Goal: Task Accomplishment & Management: Use online tool/utility

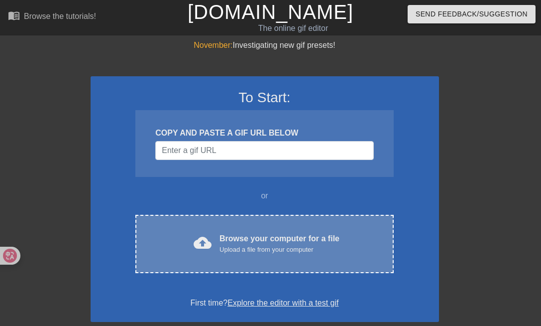
click at [287, 236] on div "Browse your computer for a file Upload a file from your computer" at bounding box center [280, 244] width 120 height 22
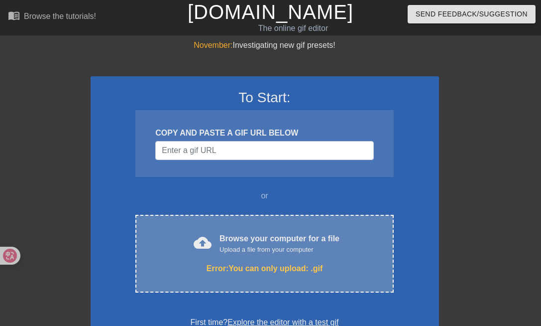
click at [289, 245] on div "Upload a file from your computer" at bounding box center [280, 250] width 120 height 10
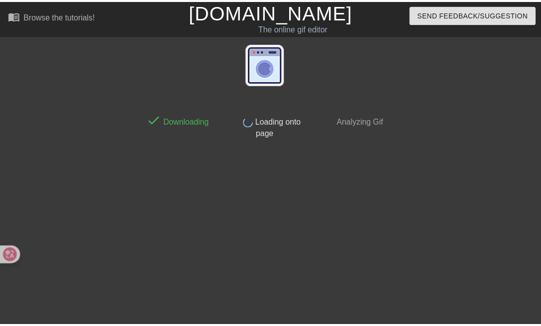
scroll to position [24, 0]
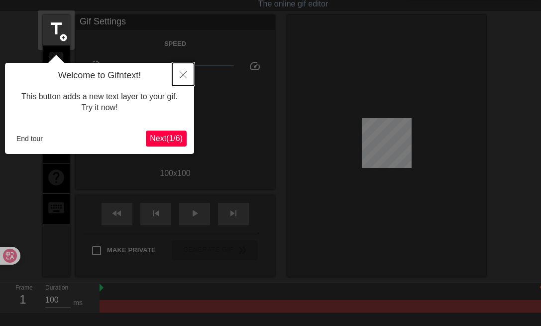
click at [184, 71] on button "Close" at bounding box center [183, 74] width 22 height 23
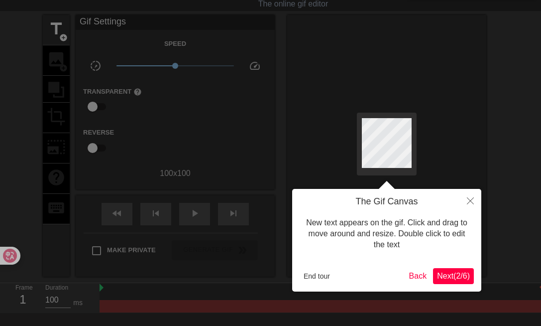
scroll to position [0, 0]
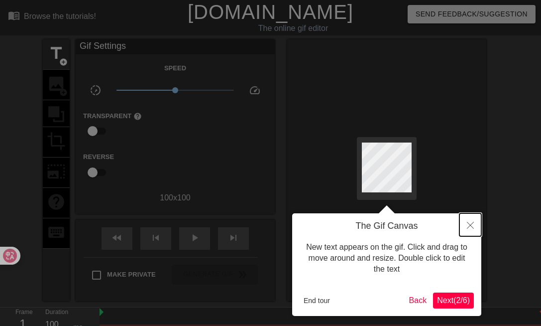
click at [474, 222] on button "Close" at bounding box center [471, 224] width 22 height 23
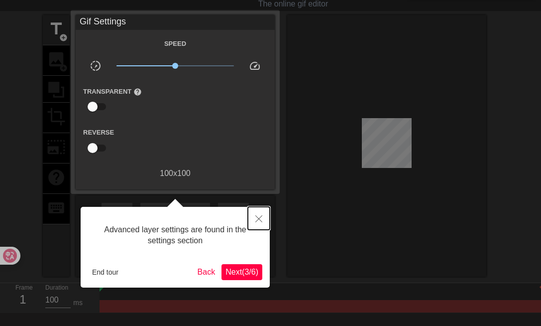
click at [260, 218] on icon "Close" at bounding box center [259, 218] width 7 height 7
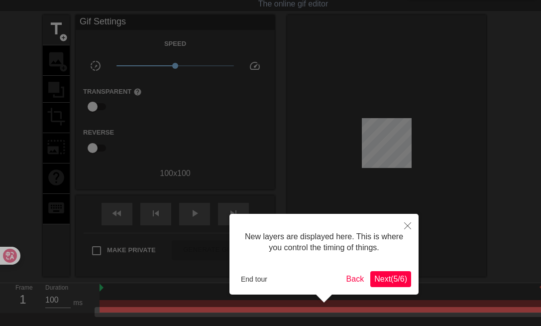
scroll to position [80, 0]
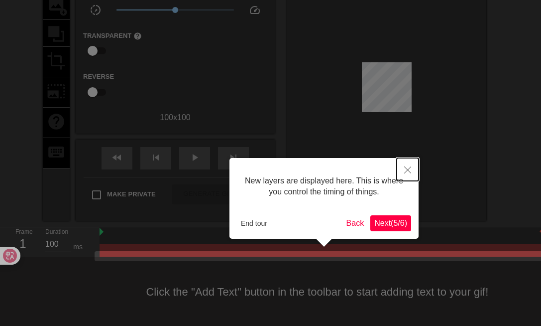
click at [408, 169] on icon "Close" at bounding box center [407, 169] width 7 height 7
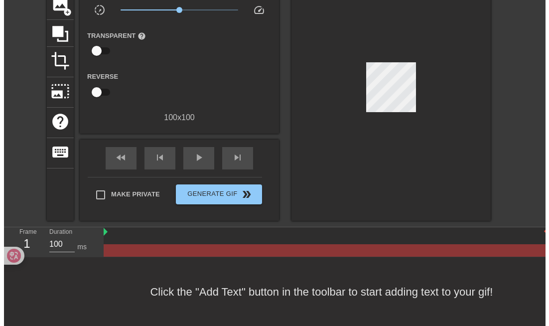
scroll to position [0, 0]
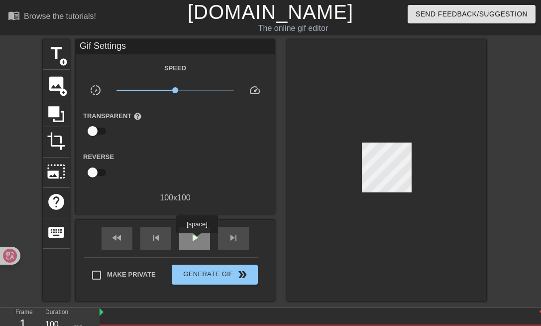
click at [197, 240] on span "play_arrow" at bounding box center [195, 238] width 12 height 12
click at [196, 235] on span "pause" at bounding box center [195, 238] width 12 height 12
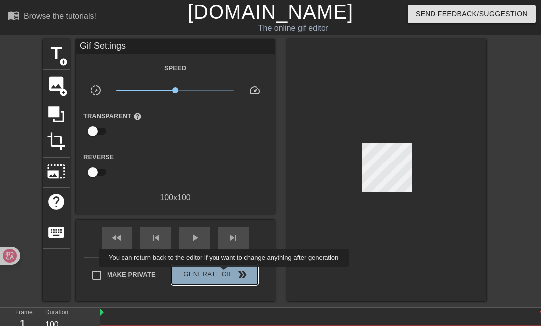
click at [225, 273] on span "Generate Gif double_arrow" at bounding box center [215, 274] width 78 height 12
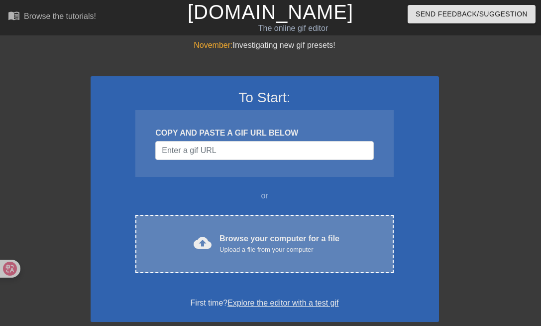
click at [293, 251] on div "Upload a file from your computer" at bounding box center [280, 250] width 120 height 10
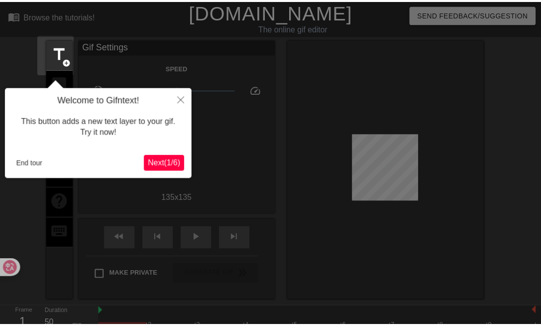
scroll to position [24, 0]
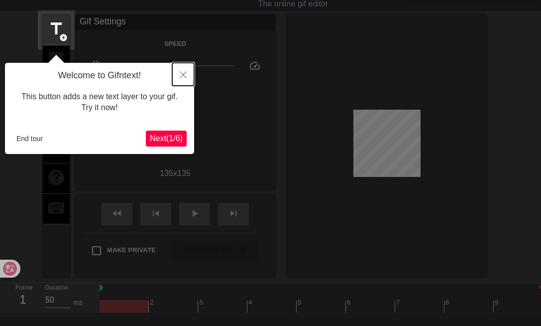
click at [188, 74] on button "Close" at bounding box center [183, 74] width 22 height 23
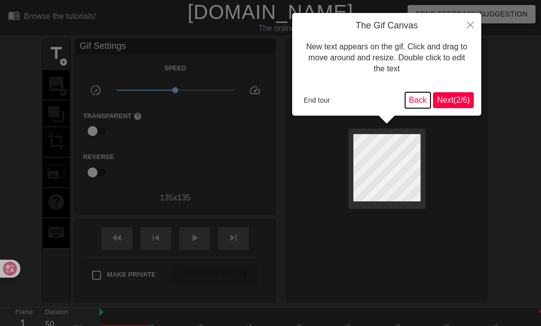
click at [414, 101] on button "Back" at bounding box center [418, 100] width 26 height 16
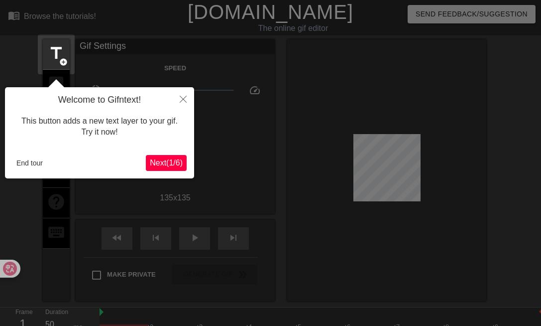
scroll to position [24, 0]
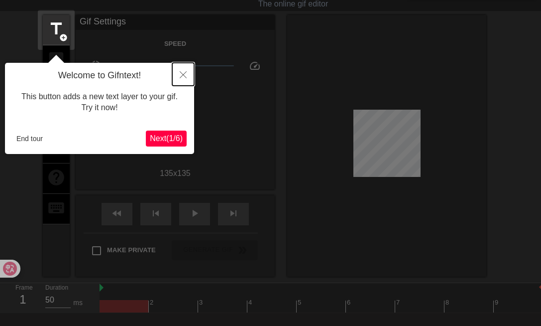
click at [182, 76] on icon "Close" at bounding box center [183, 74] width 7 height 7
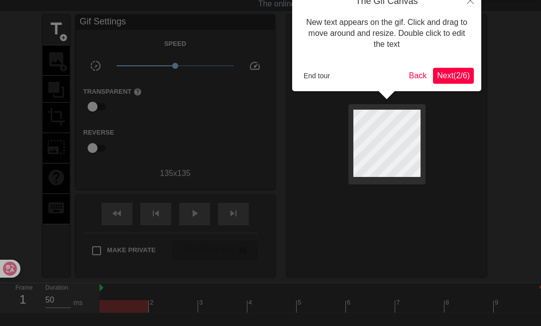
scroll to position [0, 0]
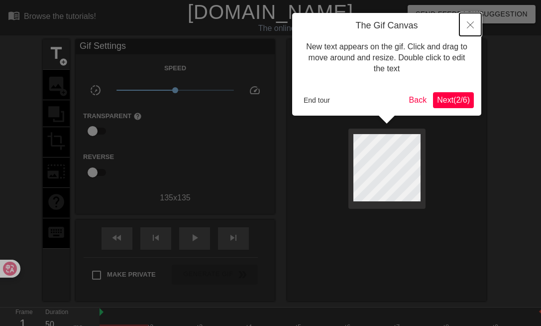
click at [473, 23] on icon "Close" at bounding box center [470, 24] width 7 height 7
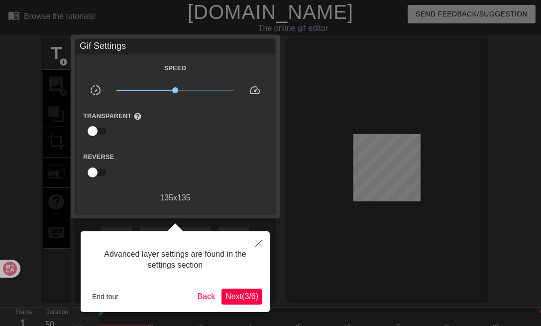
scroll to position [24, 0]
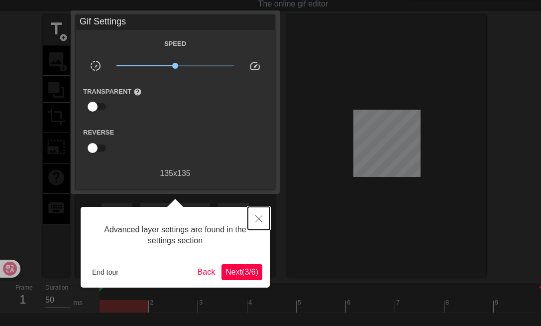
click at [262, 216] on icon "Close" at bounding box center [259, 218] width 7 height 7
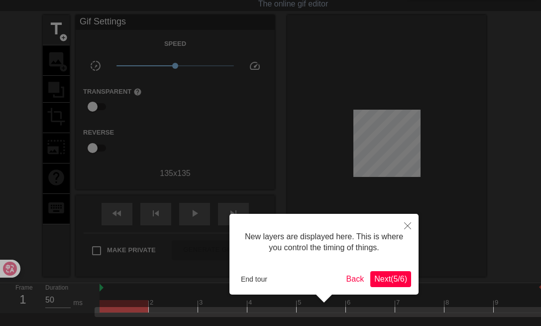
scroll to position [80, 0]
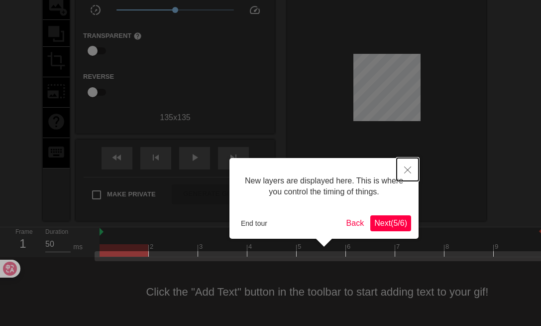
drag, startPoint x: 411, startPoint y: 166, endPoint x: 414, endPoint y: 176, distance: 9.8
click at [411, 166] on button "Close" at bounding box center [408, 169] width 22 height 23
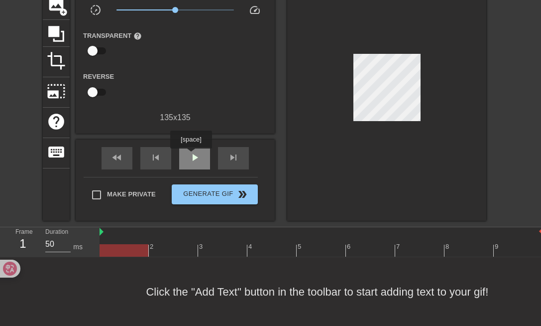
click at [191, 155] on span "play_arrow" at bounding box center [195, 157] width 12 height 12
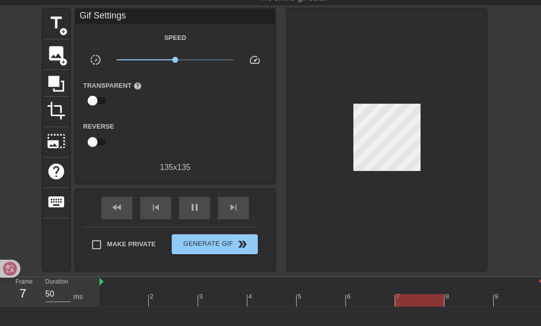
scroll to position [0, 0]
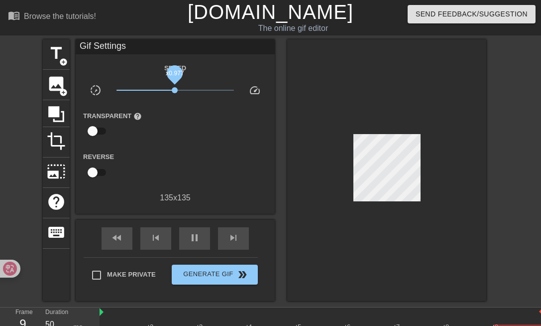
drag, startPoint x: 175, startPoint y: 90, endPoint x: 233, endPoint y: 92, distance: 58.3
click at [178, 92] on span "x0.977" at bounding box center [175, 90] width 6 height 6
drag, startPoint x: 233, startPoint y: 92, endPoint x: 173, endPoint y: 94, distance: 60.3
click at [173, 94] on span "x0.912" at bounding box center [176, 90] width 118 height 12
click at [61, 174] on span "photo_size_select_large" at bounding box center [56, 171] width 19 height 19
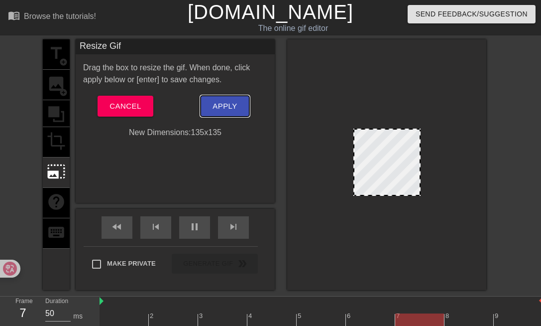
click at [232, 105] on span "Apply" at bounding box center [225, 106] width 24 height 13
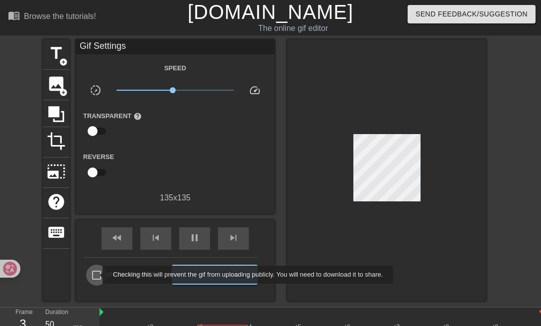
click at [96, 274] on input "Make Private" at bounding box center [96, 275] width 21 height 21
drag, startPoint x: 98, startPoint y: 274, endPoint x: 119, endPoint y: 261, distance: 25.3
click at [98, 274] on input "Make Private" at bounding box center [96, 275] width 21 height 21
checkbox input "false"
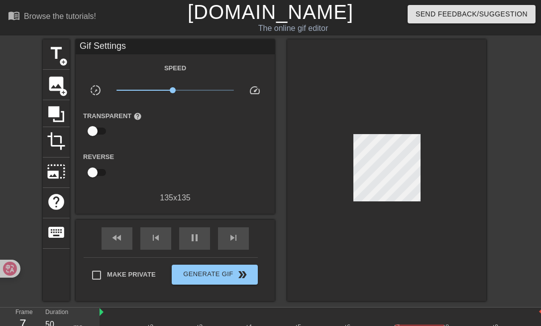
click at [93, 176] on input "checkbox" at bounding box center [92, 172] width 57 height 19
click at [98, 174] on input "checkbox" at bounding box center [102, 172] width 57 height 19
checkbox input "false"
click at [98, 133] on input "checkbox" at bounding box center [92, 131] width 57 height 19
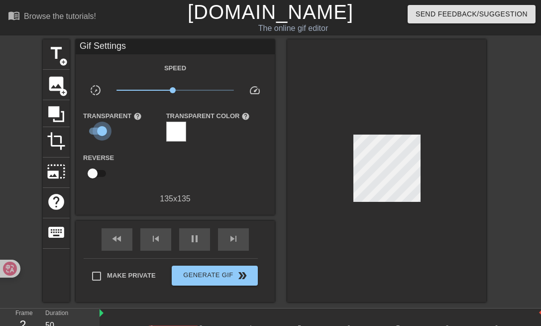
click at [99, 133] on input "checkbox" at bounding box center [102, 131] width 57 height 19
checkbox input "false"
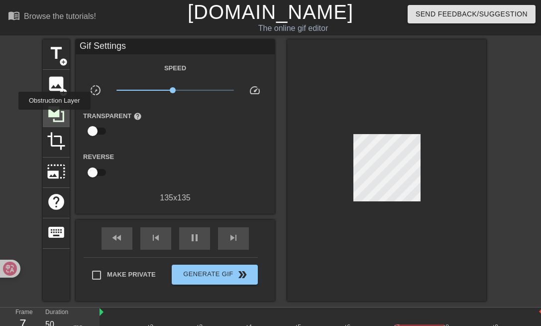
click at [54, 116] on icon at bounding box center [56, 114] width 16 height 16
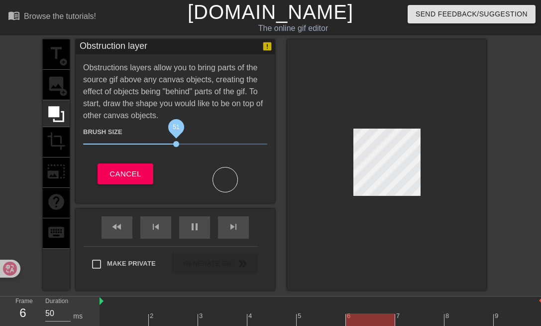
drag, startPoint x: 135, startPoint y: 142, endPoint x: 182, endPoint y: 142, distance: 47.3
click at [179, 142] on span "51" at bounding box center [176, 144] width 6 height 6
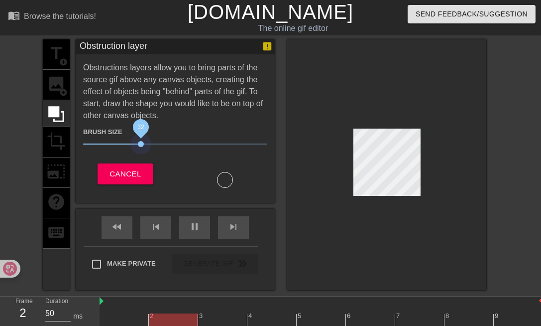
drag, startPoint x: 182, startPoint y: 142, endPoint x: 168, endPoint y: 154, distance: 19.1
click at [140, 143] on span "32" at bounding box center [141, 144] width 6 height 6
click at [440, 169] on div at bounding box center [386, 164] width 199 height 251
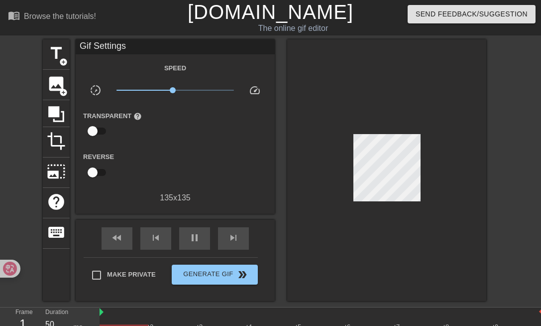
click at [387, 177] on div at bounding box center [386, 170] width 199 height 262
click at [55, 200] on span "help" at bounding box center [56, 201] width 19 height 19
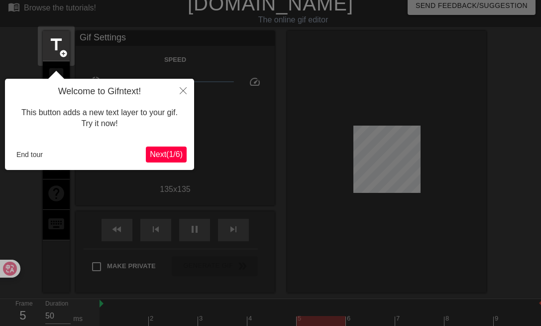
scroll to position [24, 0]
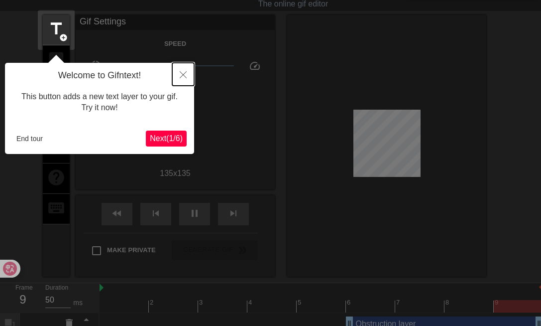
click at [186, 71] on button "Close" at bounding box center [183, 74] width 22 height 23
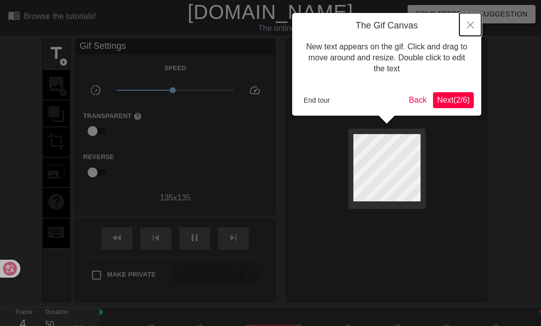
click at [471, 29] on button "Close" at bounding box center [471, 24] width 22 height 23
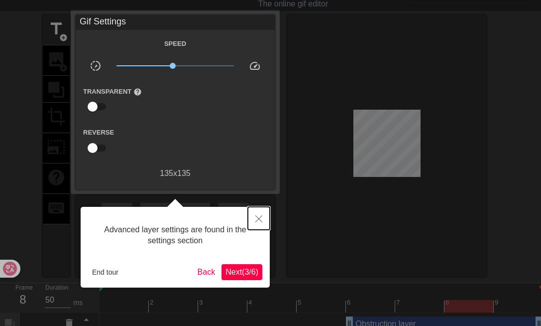
click at [258, 221] on icon "Close" at bounding box center [259, 218] width 7 height 7
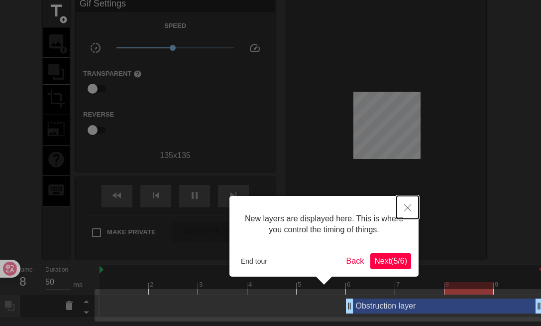
click at [406, 207] on icon "Close" at bounding box center [407, 207] width 7 height 7
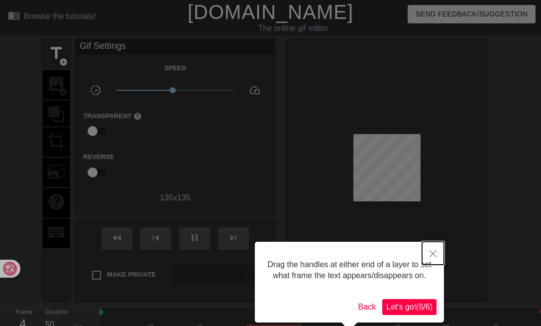
click at [436, 250] on button "Close" at bounding box center [433, 253] width 22 height 23
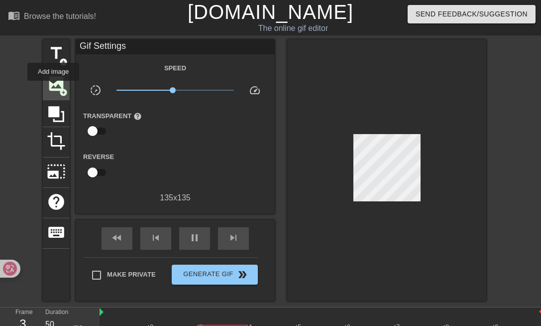
click at [53, 88] on span "image" at bounding box center [56, 83] width 19 height 19
click at [62, 93] on span "add_circle" at bounding box center [63, 92] width 8 height 8
click at [59, 83] on span "image" at bounding box center [56, 83] width 19 height 19
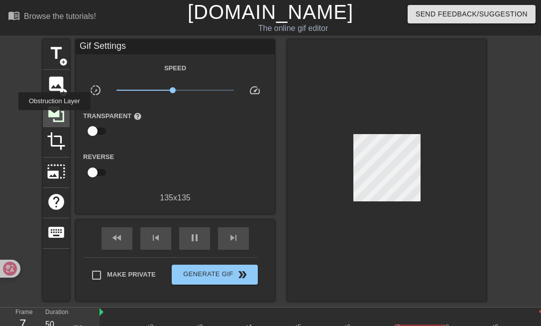
click at [55, 114] on icon at bounding box center [56, 114] width 16 height 16
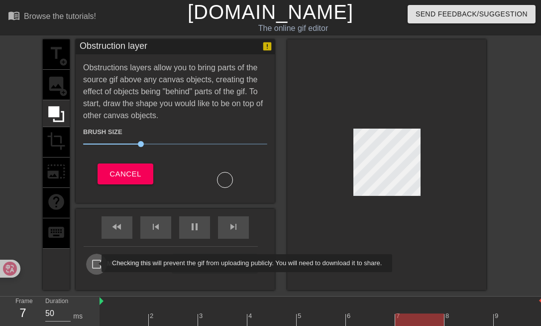
click at [95, 263] on input "Make Private" at bounding box center [96, 264] width 21 height 21
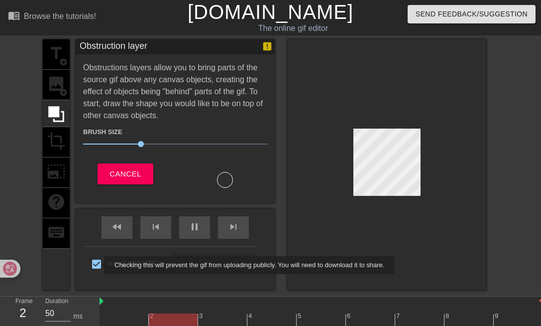
click at [98, 265] on input "Make Private" at bounding box center [96, 264] width 21 height 21
drag, startPoint x: 96, startPoint y: 265, endPoint x: 119, endPoint y: 268, distance: 22.6
click at [96, 265] on input "Make Private" at bounding box center [96, 264] width 21 height 21
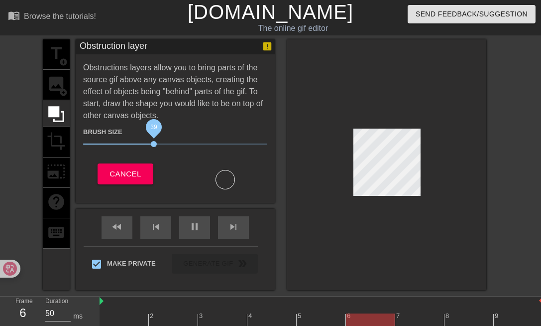
drag, startPoint x: 149, startPoint y: 143, endPoint x: 205, endPoint y: 145, distance: 55.3
click at [157, 145] on span "39" at bounding box center [154, 144] width 6 height 6
drag, startPoint x: 205, startPoint y: 145, endPoint x: 100, endPoint y: 141, distance: 105.2
click at [173, 141] on span "51" at bounding box center [176, 144] width 6 height 6
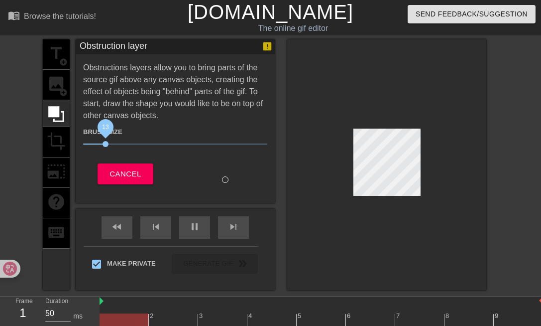
drag, startPoint x: 100, startPoint y: 141, endPoint x: 134, endPoint y: 141, distance: 33.9
click at [109, 141] on span "13" at bounding box center [106, 144] width 6 height 6
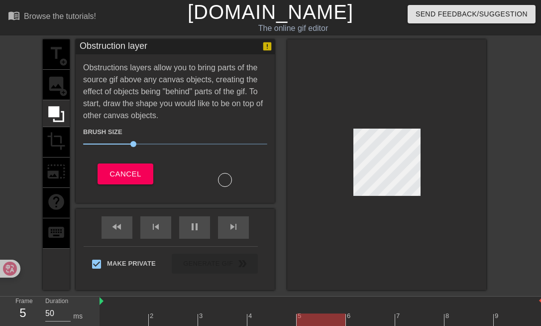
click at [54, 85] on div "title add_circle image add_circle crop photo_size_select_large help keyboard" at bounding box center [56, 164] width 27 height 251
click at [52, 122] on icon at bounding box center [56, 114] width 19 height 19
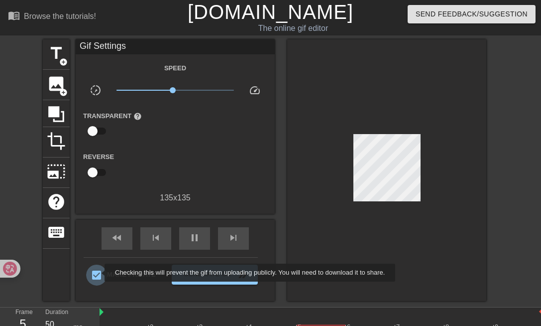
drag, startPoint x: 98, startPoint y: 272, endPoint x: 108, endPoint y: 273, distance: 9.5
click at [98, 272] on input "Make Private" at bounding box center [96, 275] width 21 height 21
checkbox input "false"
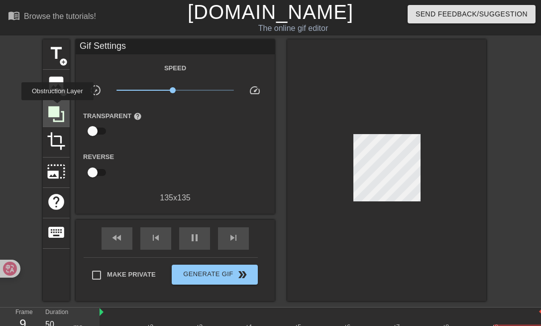
click at [57, 107] on icon at bounding box center [56, 114] width 16 height 16
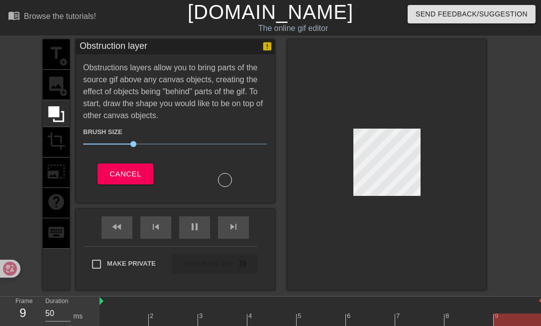
click at [53, 80] on div "title add_circle image add_circle crop photo_size_select_large help keyboard" at bounding box center [56, 164] width 27 height 251
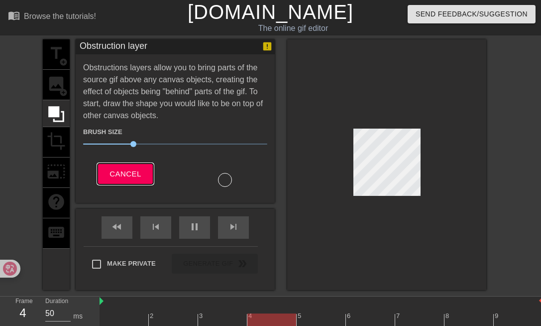
click at [130, 176] on span "Cancel" at bounding box center [125, 173] width 31 height 13
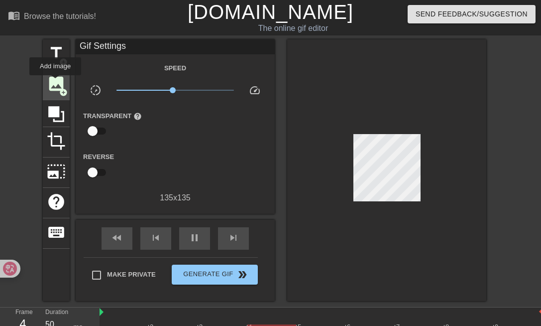
click at [55, 82] on span "image" at bounding box center [56, 83] width 19 height 19
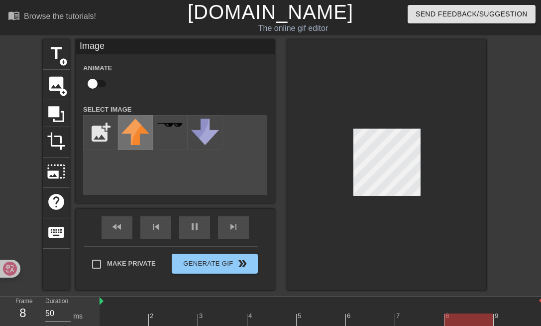
click at [137, 132] on img at bounding box center [136, 132] width 28 height 26
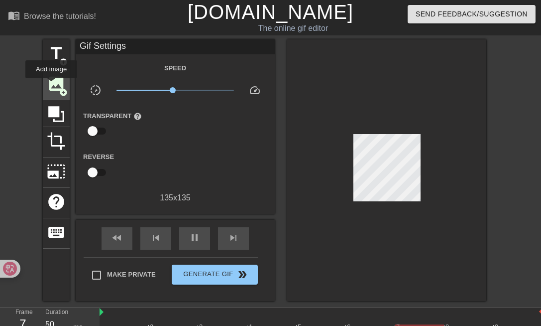
click at [51, 85] on span "image" at bounding box center [56, 83] width 19 height 19
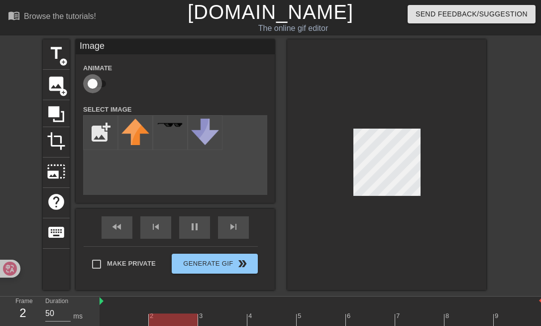
drag, startPoint x: 96, startPoint y: 83, endPoint x: 101, endPoint y: 84, distance: 5.1
click at [96, 83] on input "checkbox" at bounding box center [92, 83] width 57 height 19
click at [98, 82] on input "checkbox" at bounding box center [102, 83] width 57 height 19
click at [98, 83] on input "checkbox" at bounding box center [92, 83] width 57 height 19
click at [98, 83] on input "checkbox" at bounding box center [102, 83] width 57 height 19
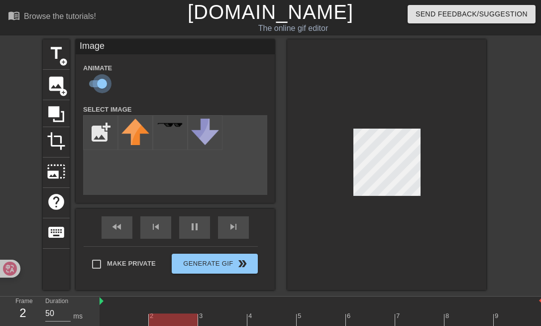
checkbox input "false"
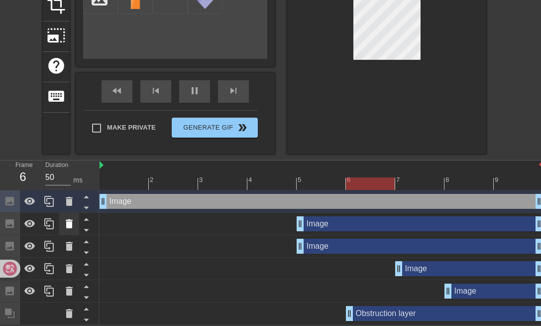
click at [71, 224] on icon at bounding box center [69, 223] width 7 height 9
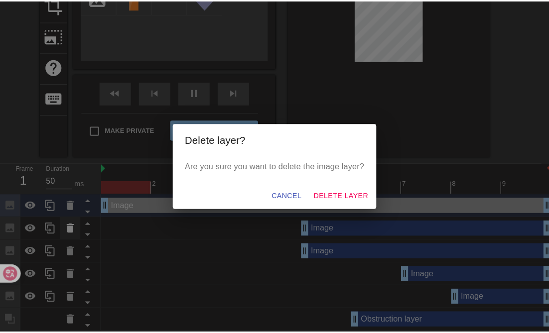
scroll to position [130, 0]
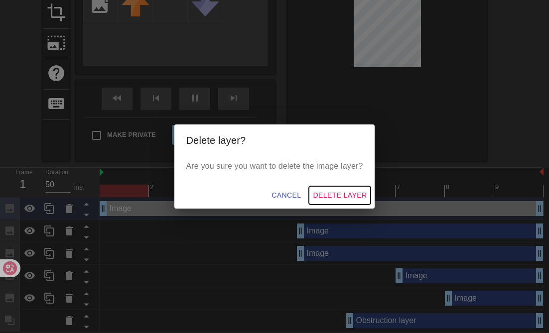
click at [335, 196] on span "Delete Layer" at bounding box center [340, 195] width 54 height 12
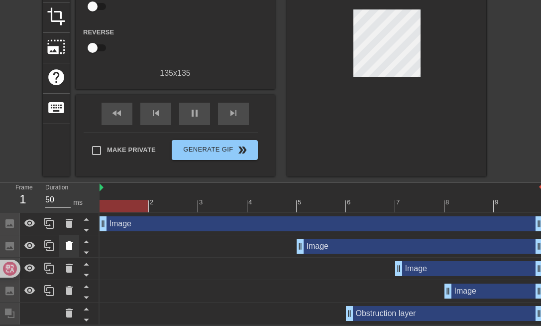
click at [63, 248] on icon at bounding box center [69, 246] width 12 height 12
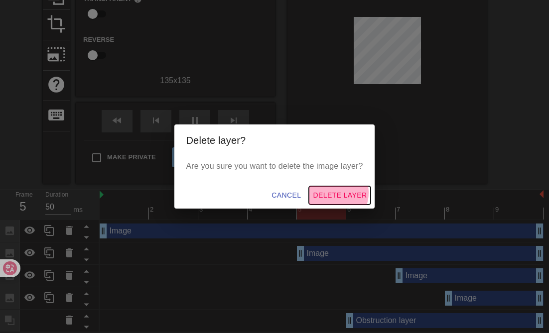
drag, startPoint x: 335, startPoint y: 193, endPoint x: 327, endPoint y: 197, distance: 8.7
click at [335, 192] on span "Delete Layer" at bounding box center [340, 195] width 54 height 12
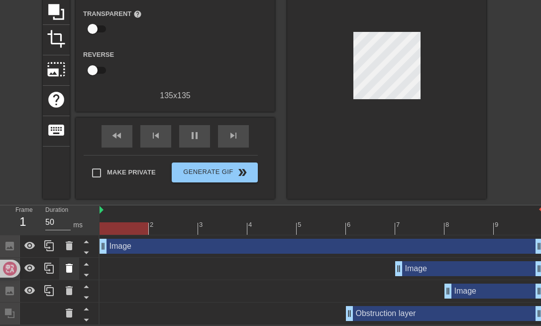
click at [69, 267] on icon at bounding box center [69, 268] width 7 height 9
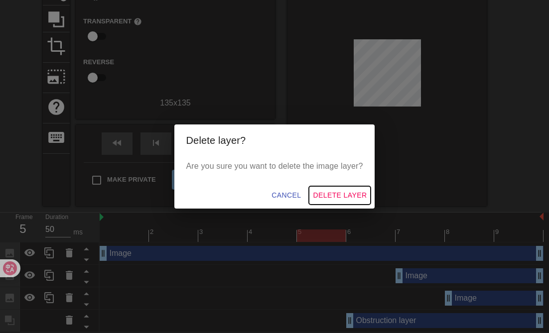
click at [337, 190] on span "Delete Layer" at bounding box center [340, 195] width 54 height 12
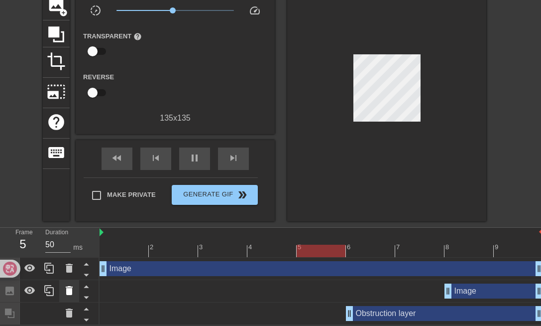
click at [66, 291] on icon at bounding box center [69, 290] width 12 height 12
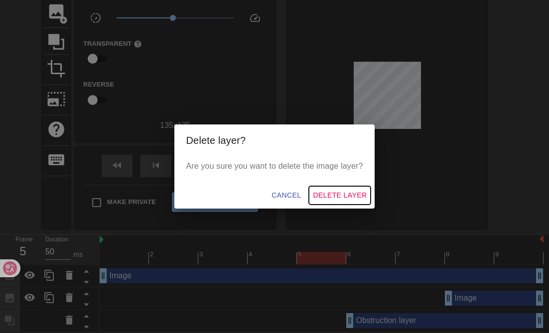
drag, startPoint x: 336, startPoint y: 194, endPoint x: 329, endPoint y: 197, distance: 7.4
click at [336, 194] on span "Delete Layer" at bounding box center [340, 195] width 54 height 12
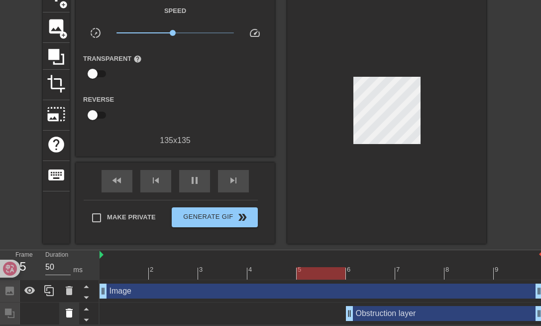
click at [71, 315] on icon at bounding box center [69, 312] width 7 height 9
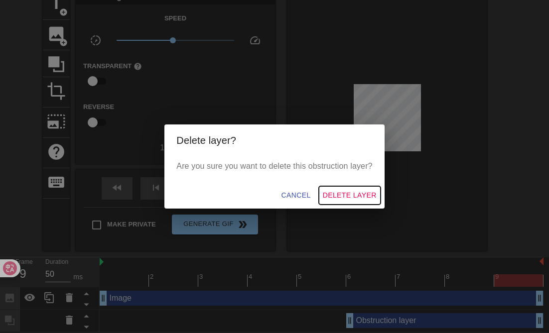
click at [354, 192] on span "Delete Layer" at bounding box center [350, 195] width 54 height 12
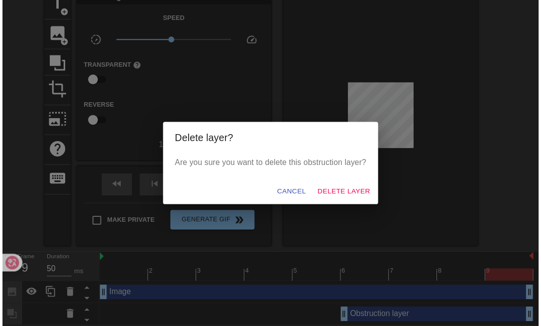
scroll to position [35, 0]
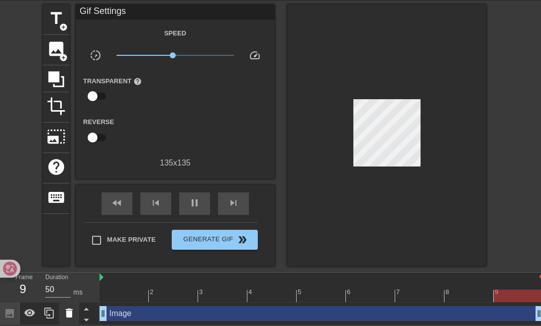
click at [69, 314] on icon at bounding box center [69, 312] width 7 height 9
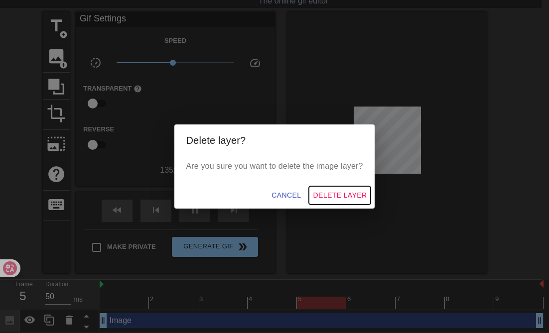
click at [339, 192] on span "Delete Layer" at bounding box center [340, 195] width 54 height 12
